Goal: Transaction & Acquisition: Book appointment/travel/reservation

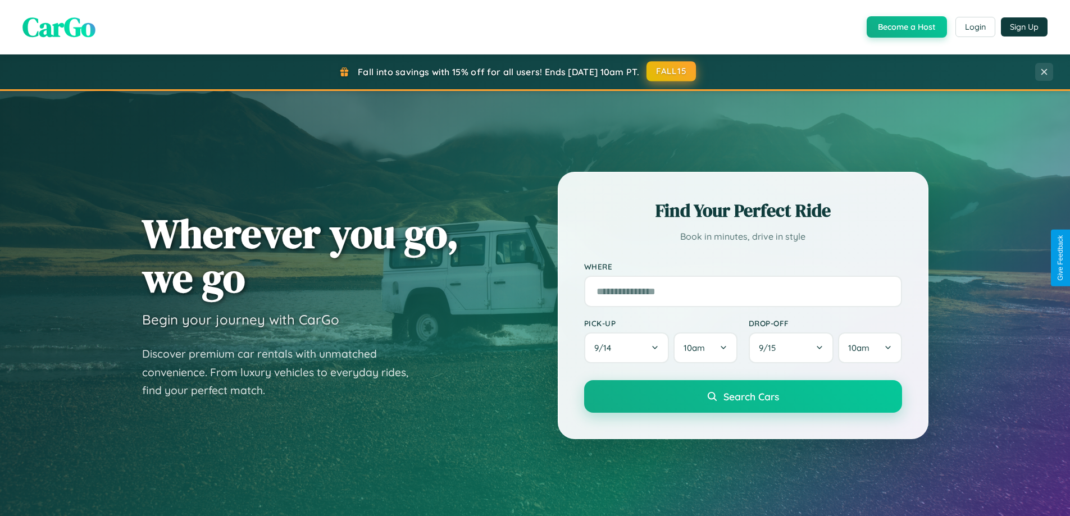
click at [672, 71] on button "FALL15" at bounding box center [670, 71] width 49 height 20
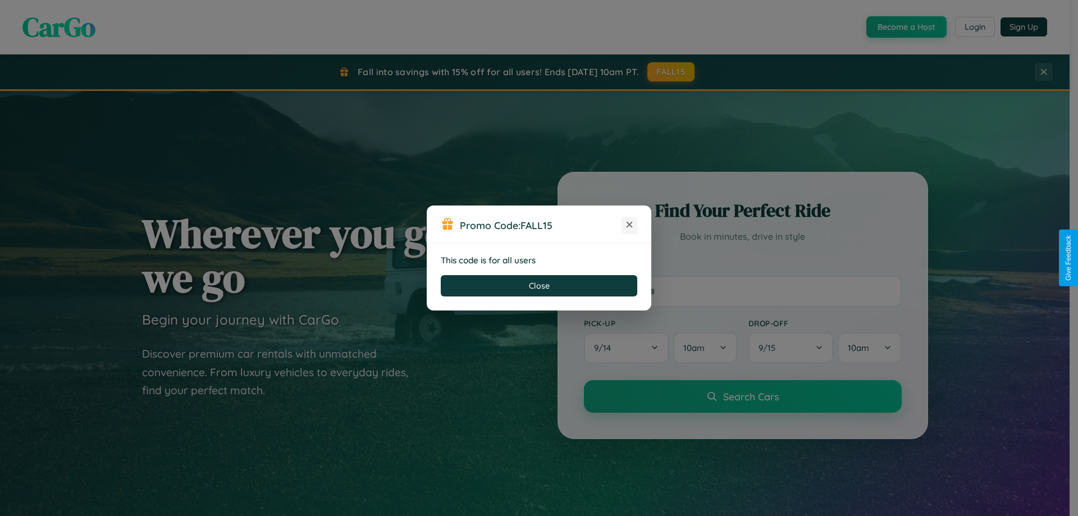
click at [629, 225] on icon at bounding box center [629, 224] width 11 height 11
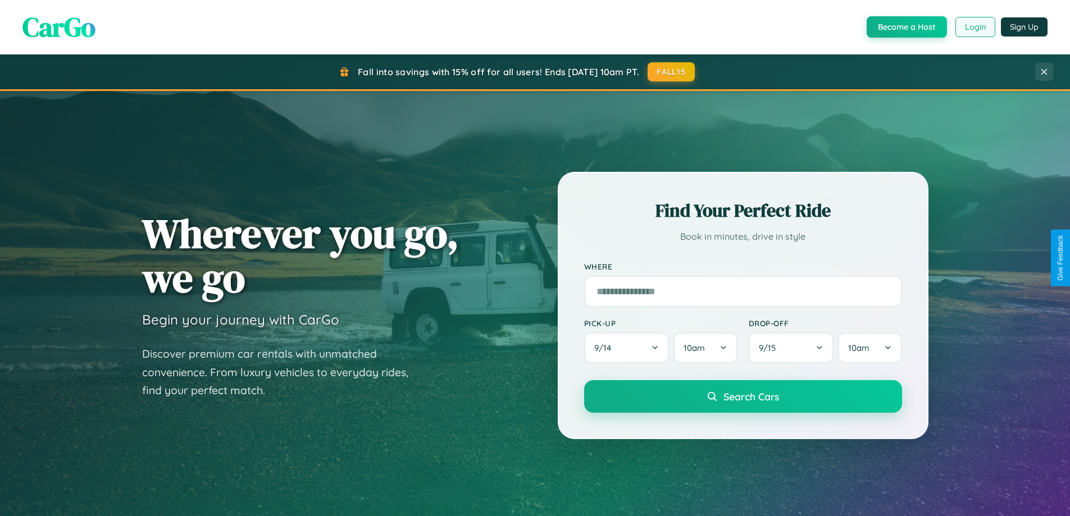
click at [974, 27] on button "Login" at bounding box center [975, 27] width 40 height 20
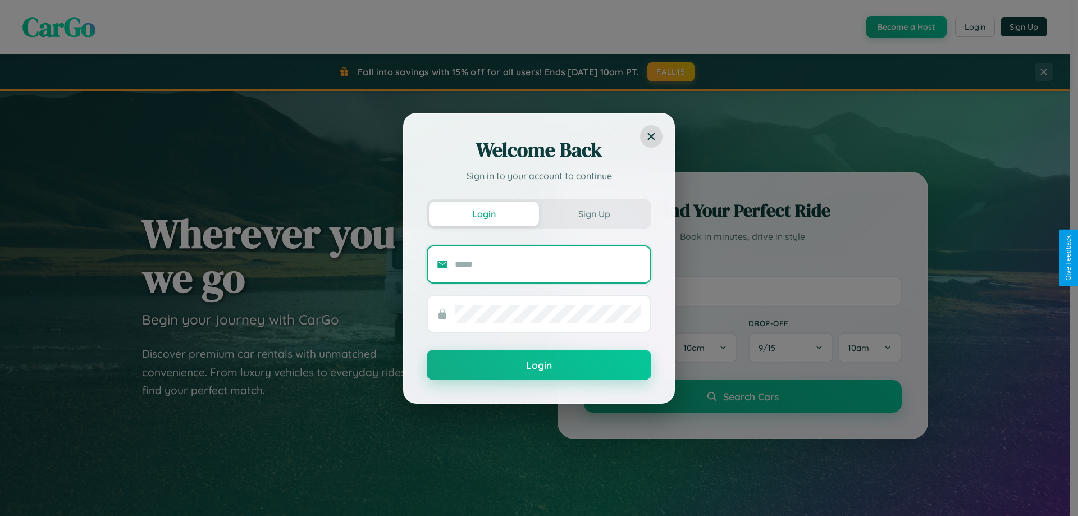
click at [548, 264] on input "text" at bounding box center [548, 264] width 186 height 18
type input "**********"
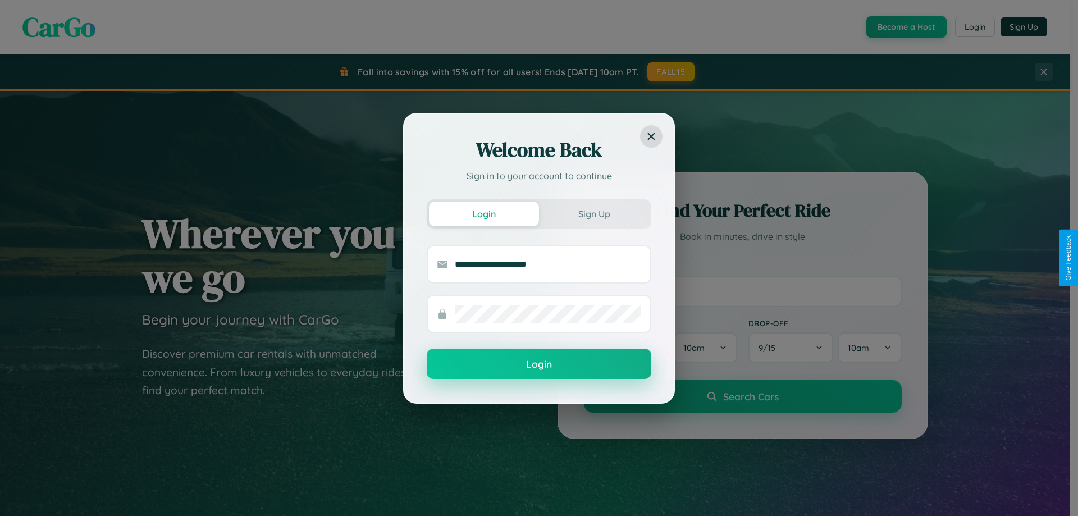
click at [539, 364] on button "Login" at bounding box center [539, 364] width 225 height 30
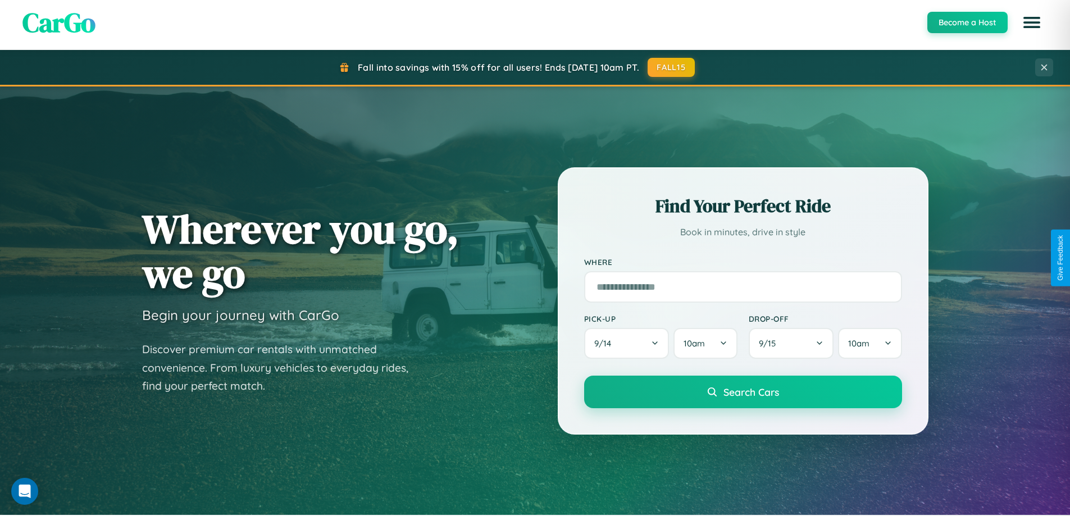
scroll to position [243, 0]
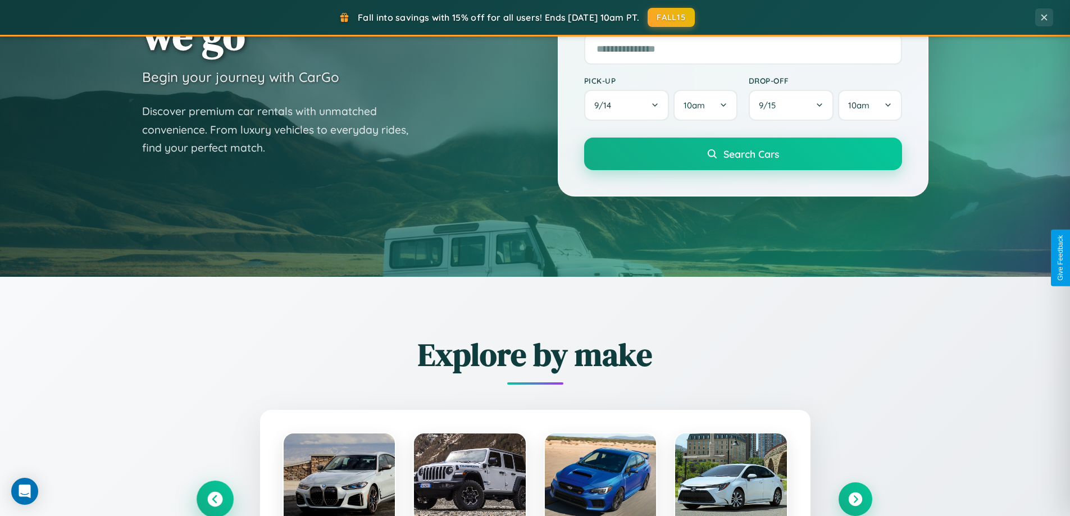
click at [214, 499] on icon at bounding box center [214, 499] width 15 height 15
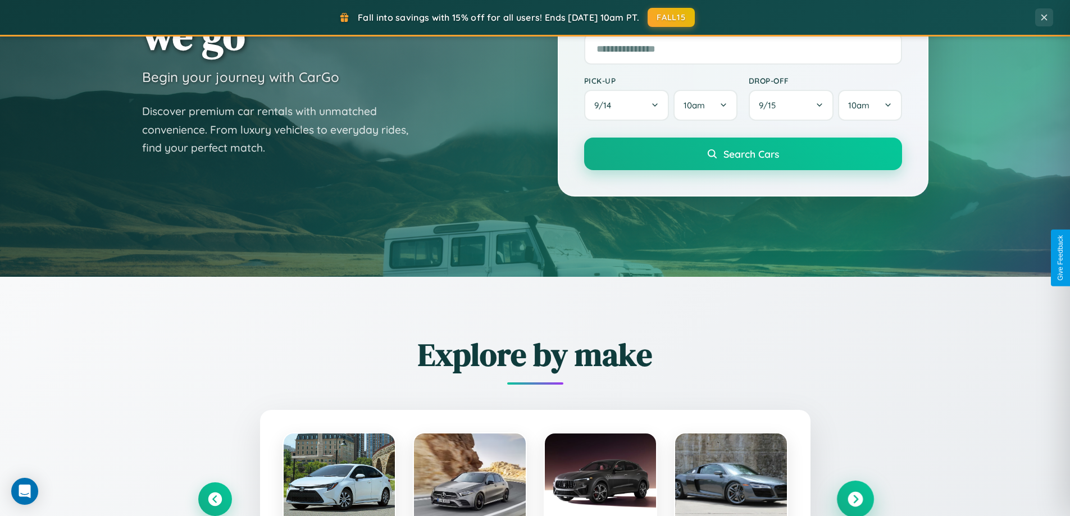
click at [855, 499] on icon at bounding box center [854, 499] width 15 height 15
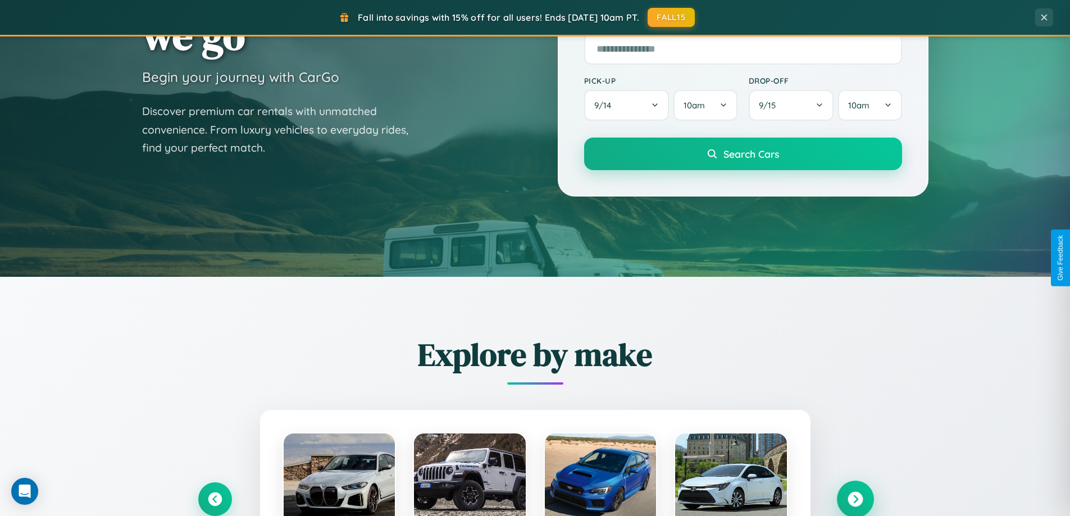
click at [855, 498] on icon at bounding box center [854, 499] width 15 height 15
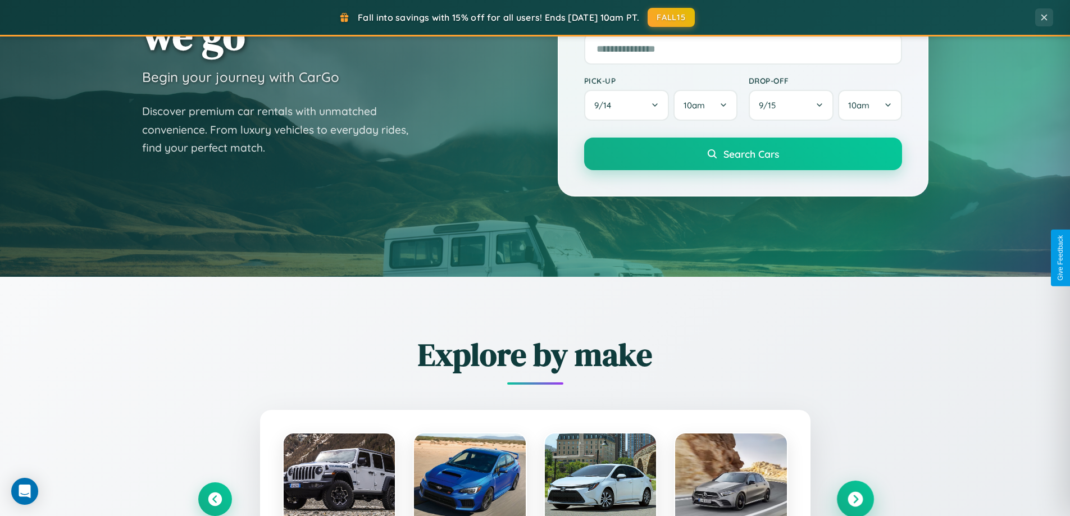
click at [855, 498] on icon at bounding box center [854, 499] width 15 height 15
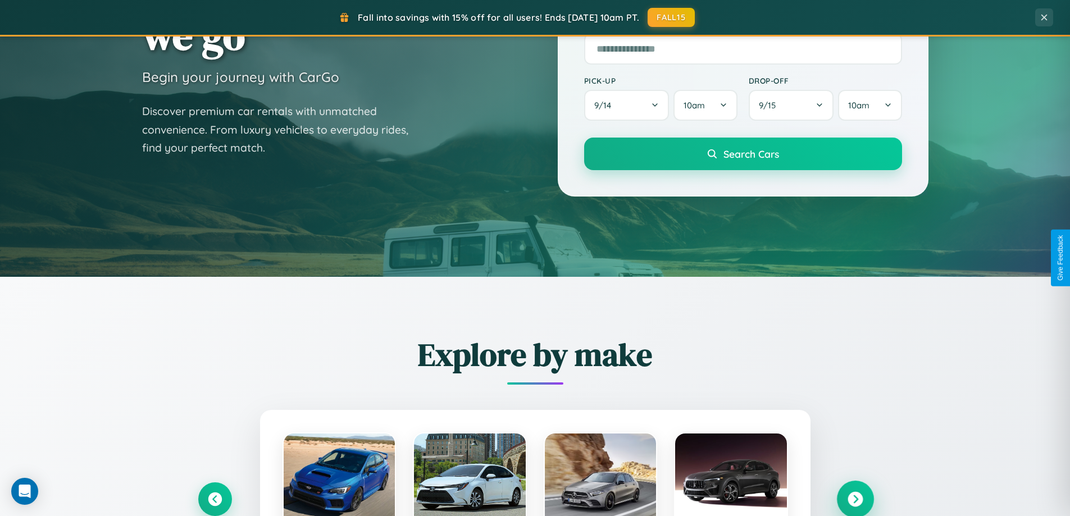
click at [855, 498] on icon at bounding box center [854, 499] width 15 height 15
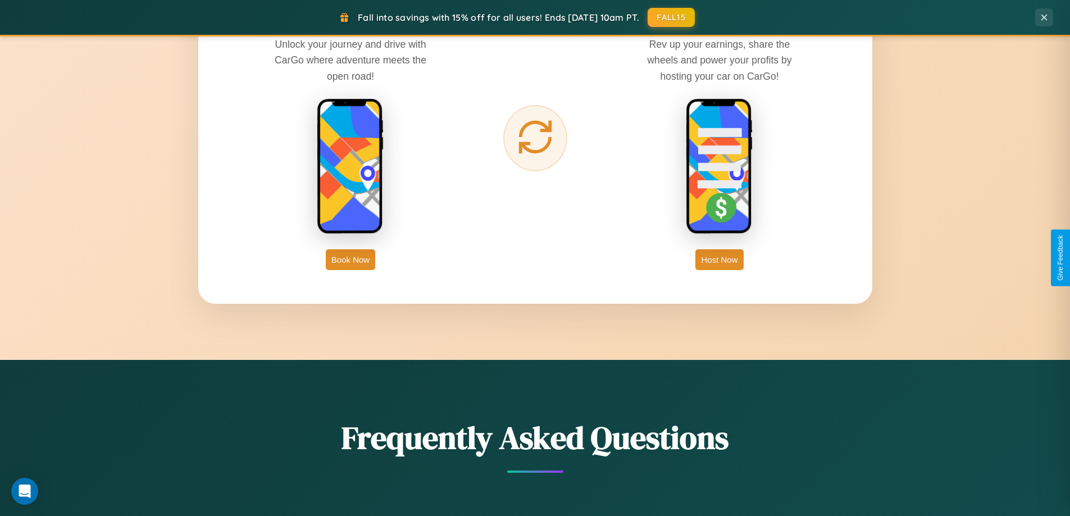
scroll to position [1804, 0]
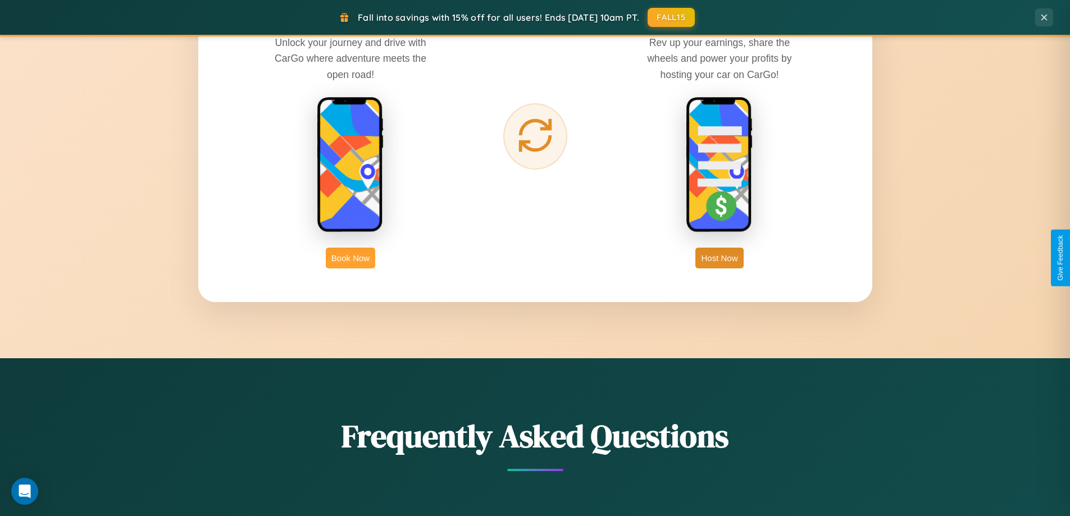
click at [350, 258] on button "Book Now" at bounding box center [350, 258] width 49 height 21
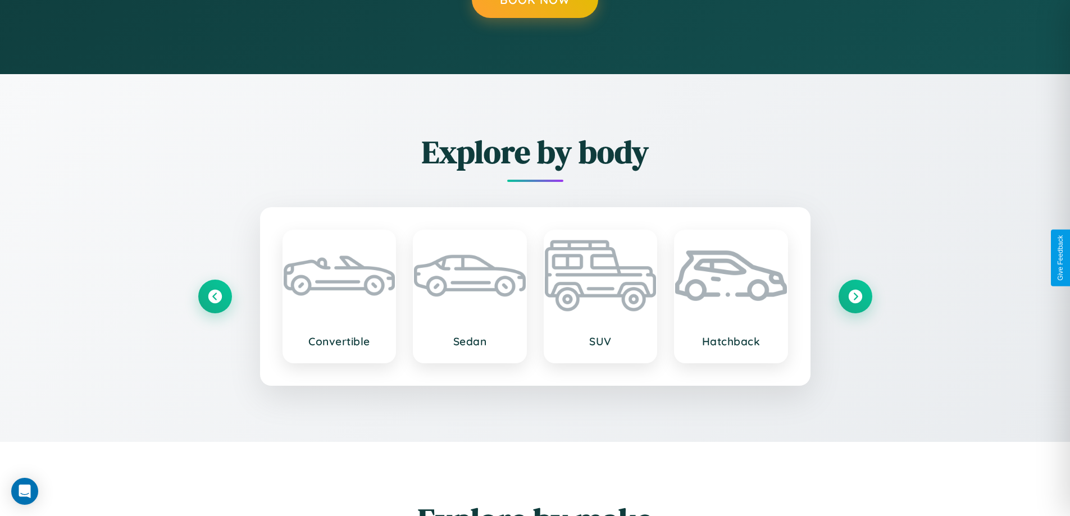
scroll to position [152, 0]
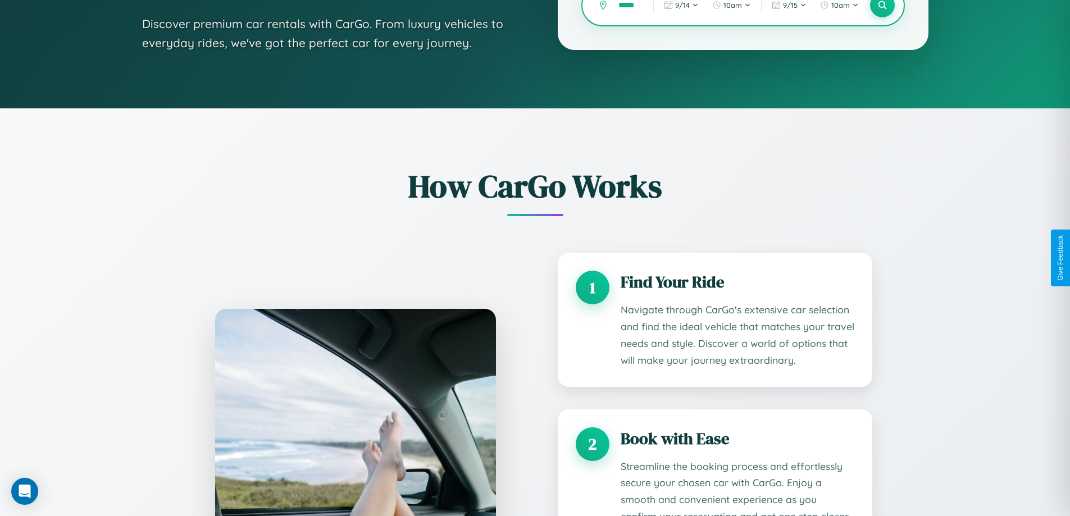
type input "******"
